Goal: Information Seeking & Learning: Learn about a topic

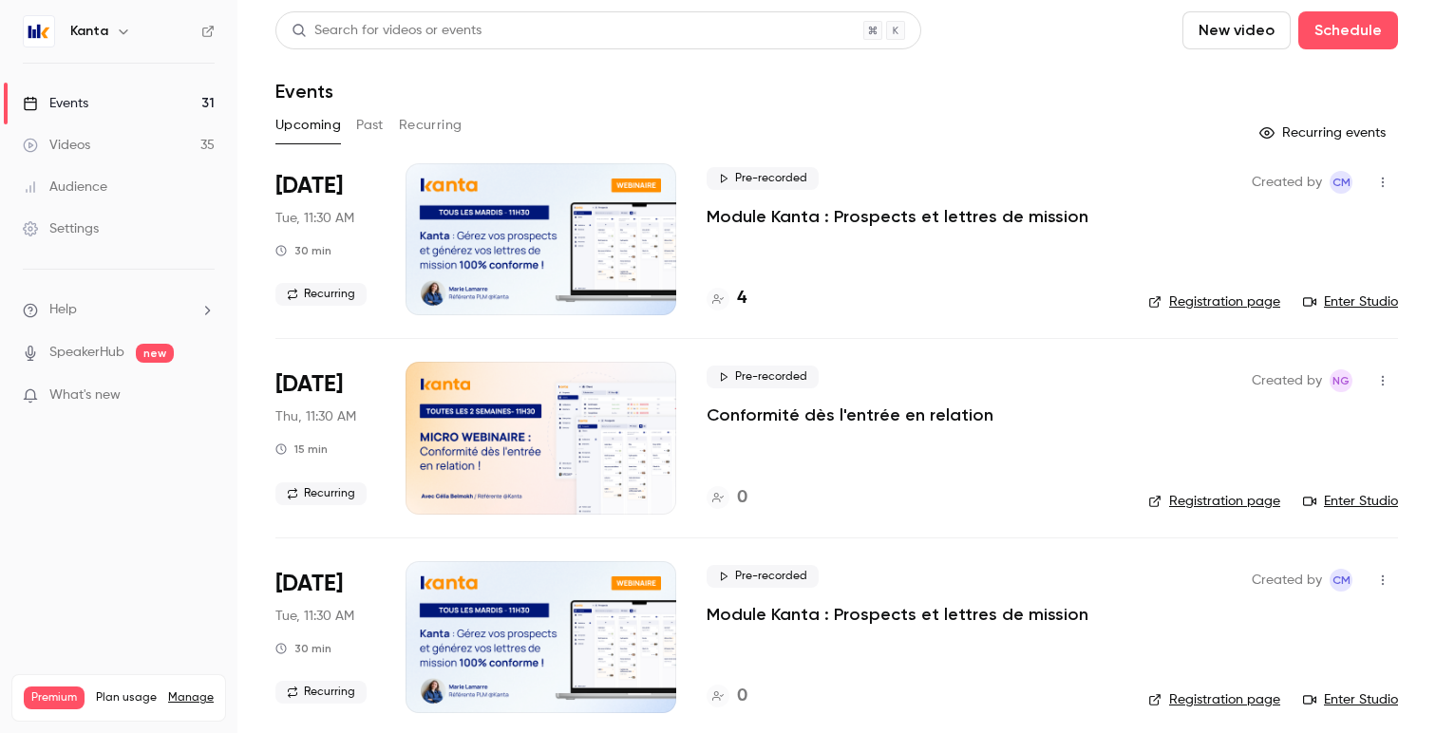
click at [373, 114] on button "Past" at bounding box center [370, 125] width 28 height 30
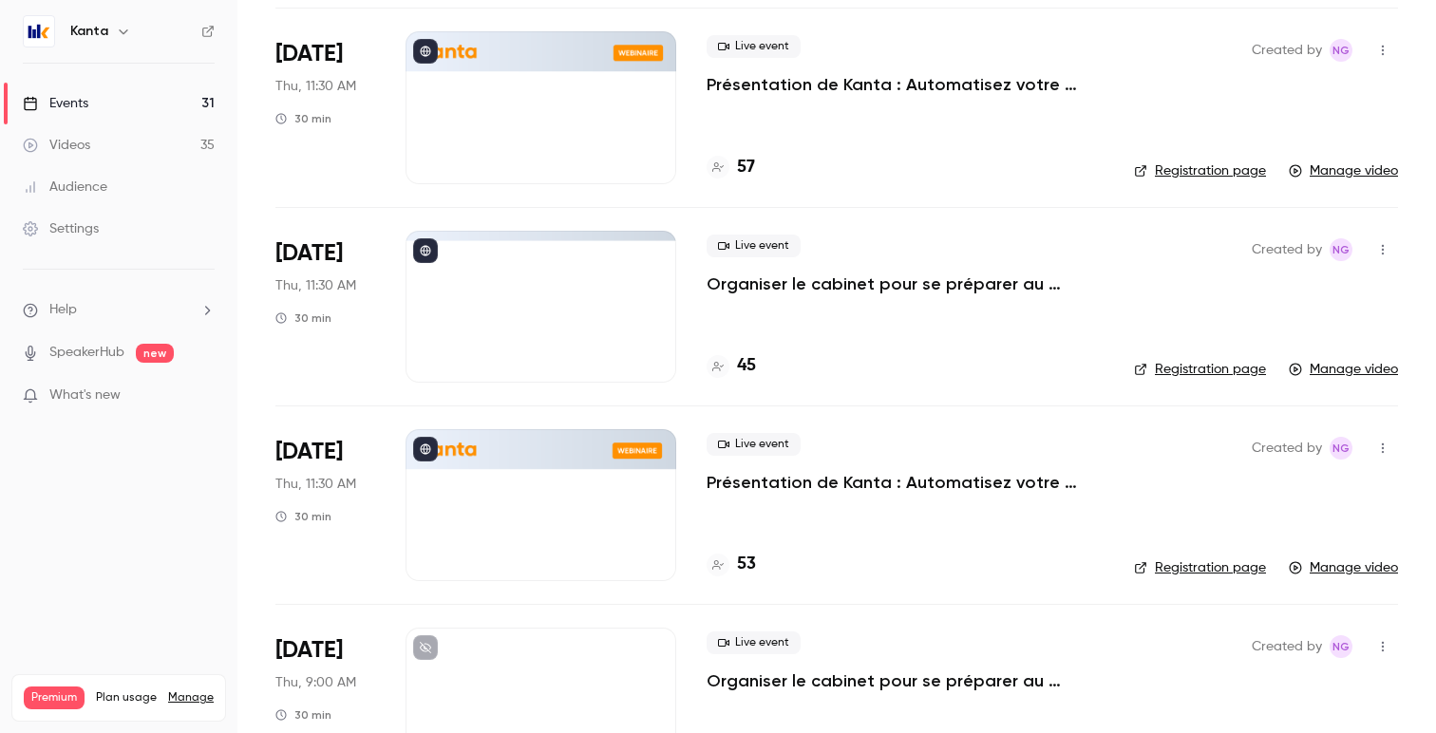
scroll to position [6068, 0]
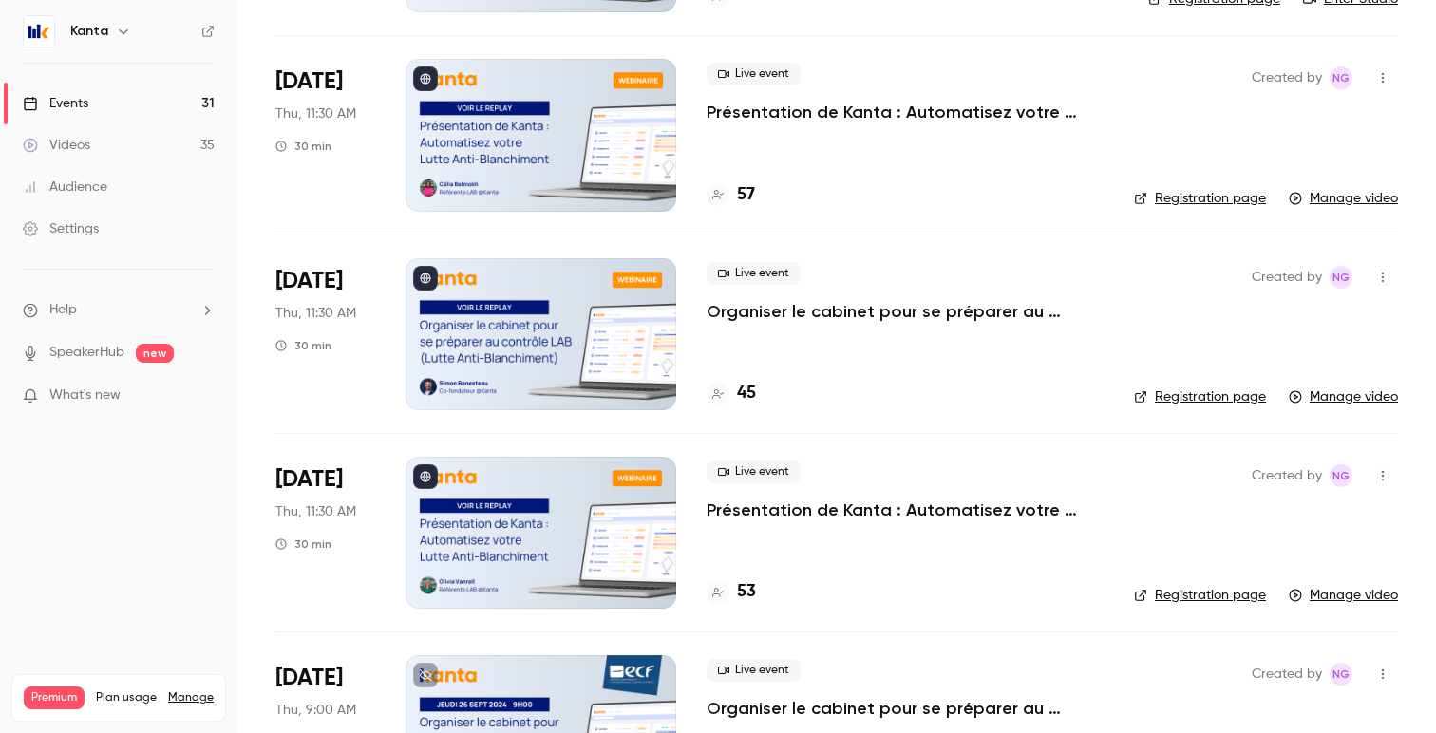
click at [622, 361] on div at bounding box center [541, 334] width 271 height 152
